Goal: Information Seeking & Learning: Find specific fact

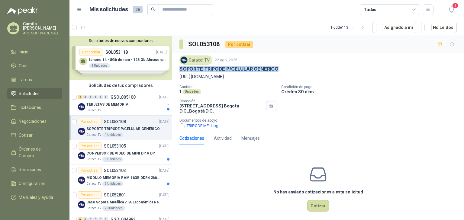
drag, startPoint x: 281, startPoint y: 70, endPoint x: 184, endPoint y: 69, distance: 97.3
click at [179, 68] on div "SOPORTE TRIPODE P/CELULAR GENERICO" at bounding box center [317, 69] width 277 height 6
copy p "SOPORTE TRIPODE P/CELULAR GENERICO"
drag, startPoint x: 263, startPoint y: 85, endPoint x: 179, endPoint y: 76, distance: 84.2
click at [176, 74] on div "Caracol TV 22 ago, 2025 SOPORTE TRIPODE P/CELULAR GENERICO [URL][DOMAIN_NAME] C…" at bounding box center [318, 92] width 292 height 78
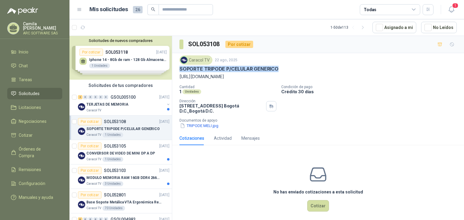
copy p "[URL][DOMAIN_NAME]"
click at [121, 152] on p "CONVERSOR DE VIDEO DE MINI DP A DP" at bounding box center [120, 154] width 69 height 6
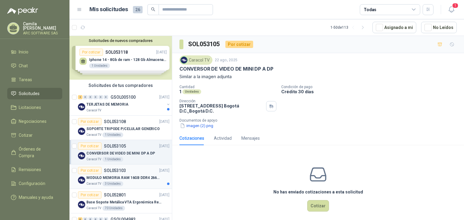
click at [133, 176] on p "MODULO MEMORIA RAM 16GB DDR4 2666 MHZ - PORTATIL" at bounding box center [123, 178] width 75 height 6
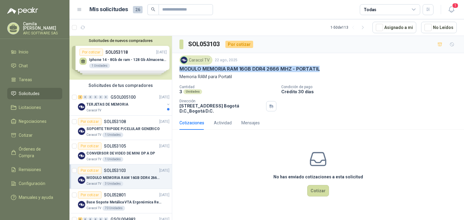
drag, startPoint x: 320, startPoint y: 67, endPoint x: 178, endPoint y: 69, distance: 142.6
click at [178, 69] on div "Caracol TV 22 ago, 2025 MODULO MEMORIA RAM 16GB DDR4 2666 MHZ - PORTATIL Memori…" at bounding box center [318, 84] width 292 height 63
copy p "MODULO MEMORIA RAM 16GB DDR4 2666 MHZ - PORTATIL"
